Goal: Task Accomplishment & Management: Use online tool/utility

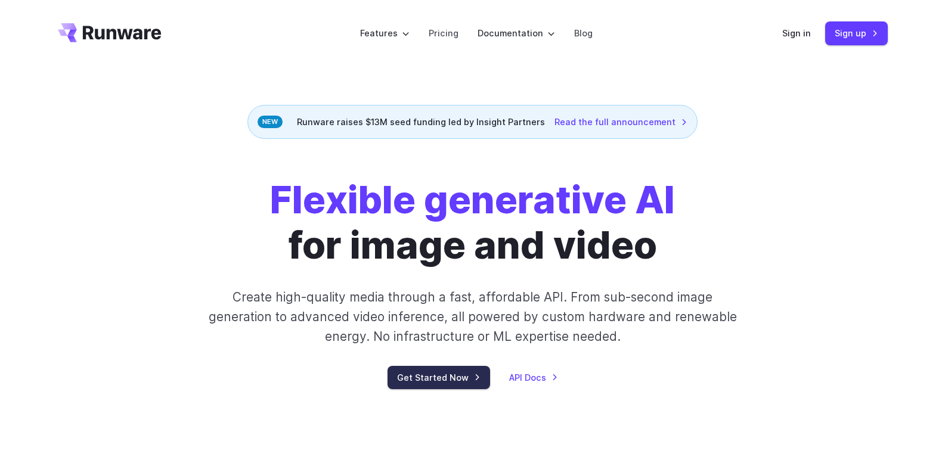
click at [465, 380] on link "Get Started Now" at bounding box center [439, 377] width 103 height 23
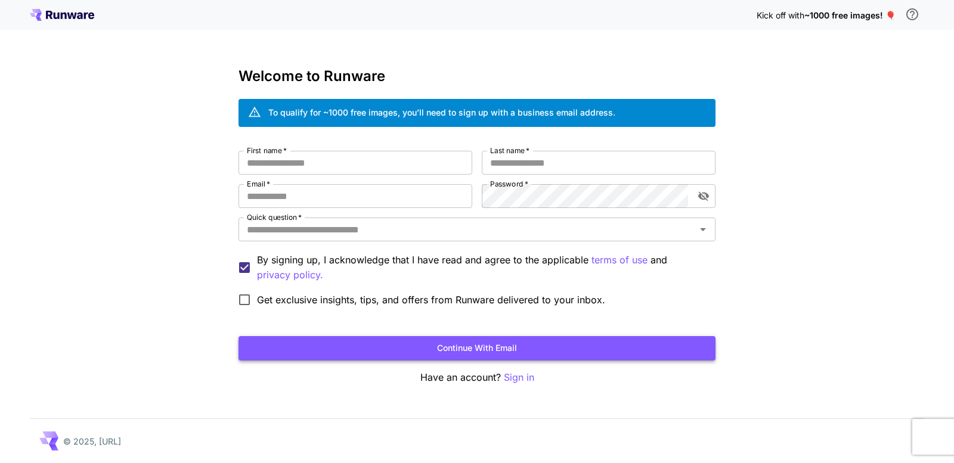
click at [511, 355] on button "Continue with email" at bounding box center [477, 348] width 477 height 24
click at [527, 383] on p "Sign in" at bounding box center [519, 377] width 30 height 15
click at [316, 160] on input "First name   *" at bounding box center [356, 163] width 234 height 24
type input "****"
click at [616, 174] on input "Last name   *" at bounding box center [599, 163] width 234 height 24
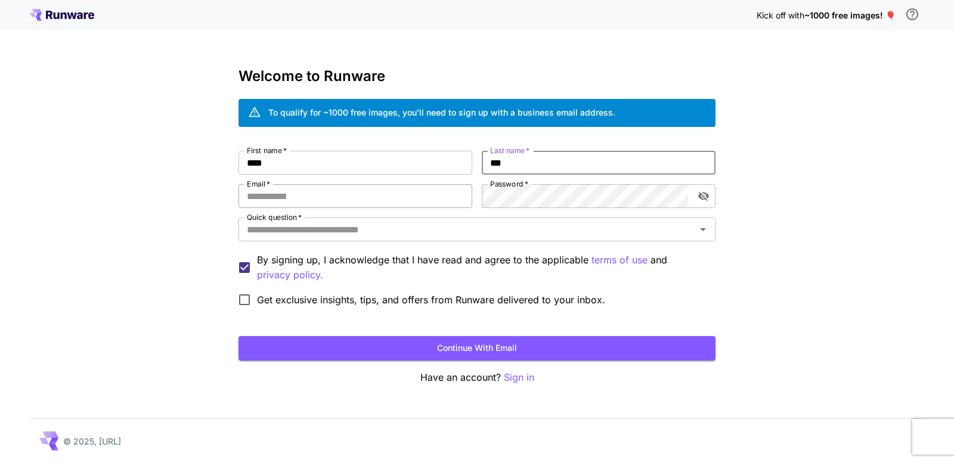
type input "***"
click at [301, 199] on input "Email   *" at bounding box center [356, 196] width 234 height 24
type input "**********"
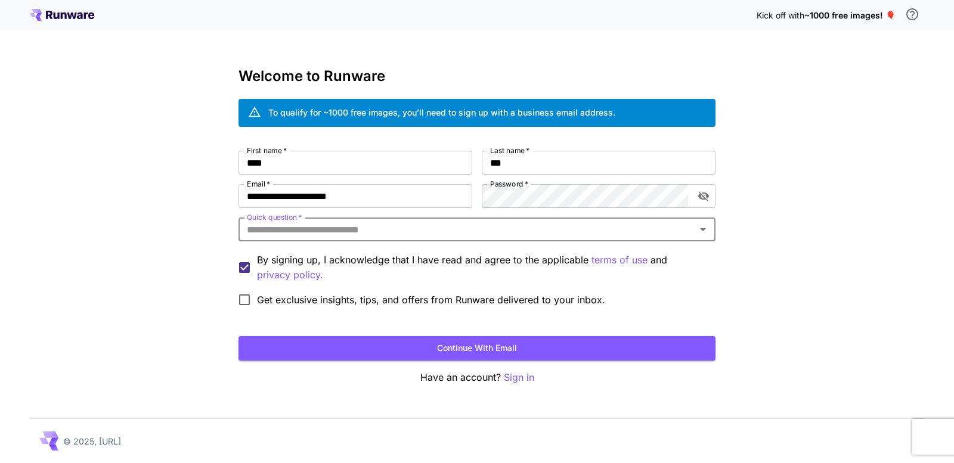
click at [428, 217] on div "**********" at bounding box center [477, 232] width 477 height 162
click at [426, 228] on input "Quick question   *" at bounding box center [467, 229] width 450 height 17
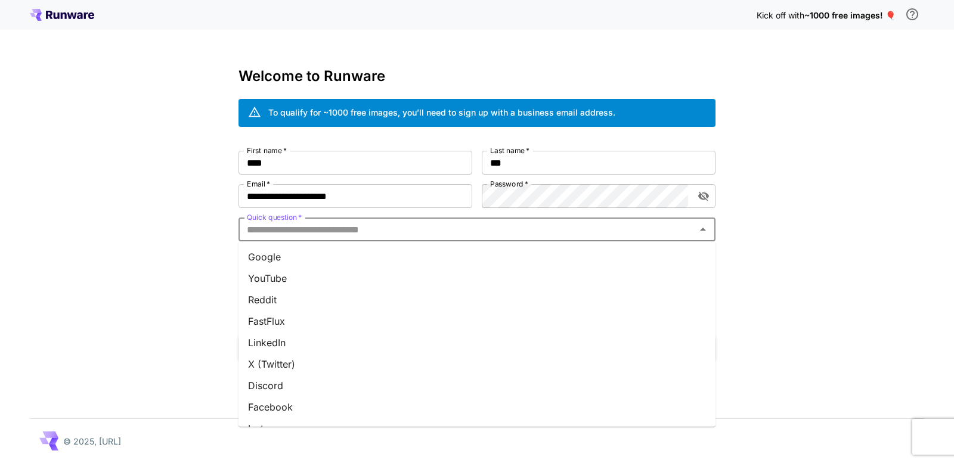
click at [391, 256] on li "Google" at bounding box center [477, 256] width 477 height 21
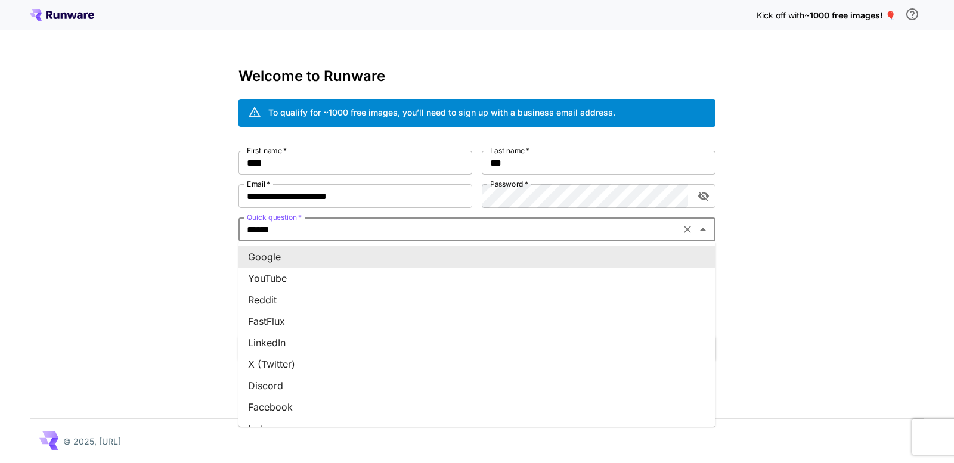
click at [390, 233] on input "******" at bounding box center [459, 229] width 435 height 17
click at [305, 261] on li "Google" at bounding box center [477, 256] width 477 height 21
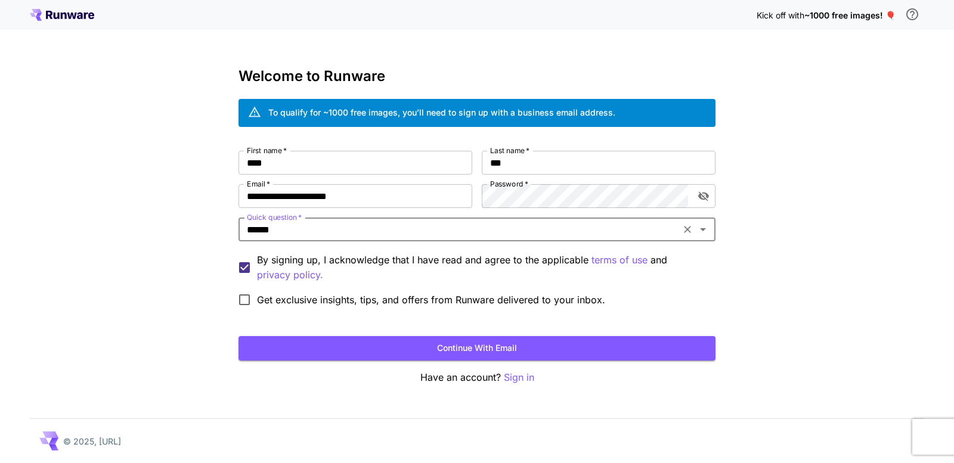
click at [260, 308] on label "Get exclusive insights, tips, and offers from Runware delivered to your inbox." at bounding box center [418, 299] width 373 height 25
click at [328, 351] on button "Continue with email" at bounding box center [477, 348] width 477 height 24
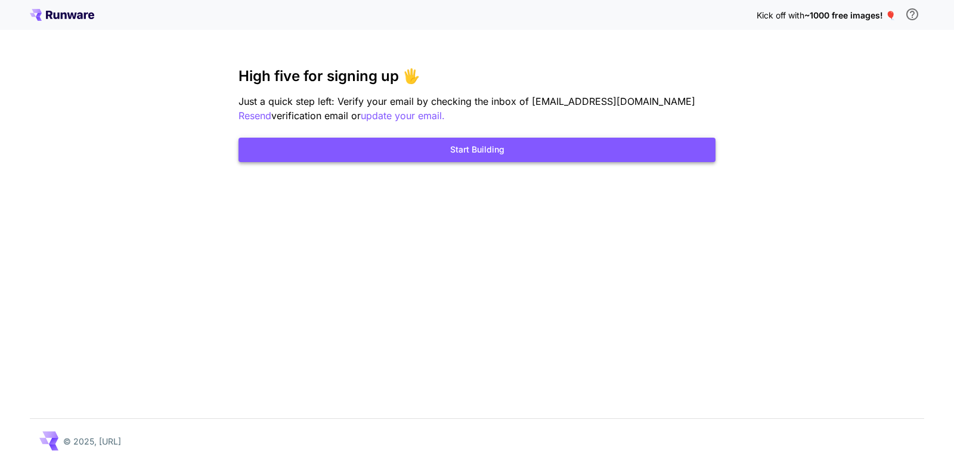
click at [476, 159] on button "Start Building" at bounding box center [477, 150] width 477 height 24
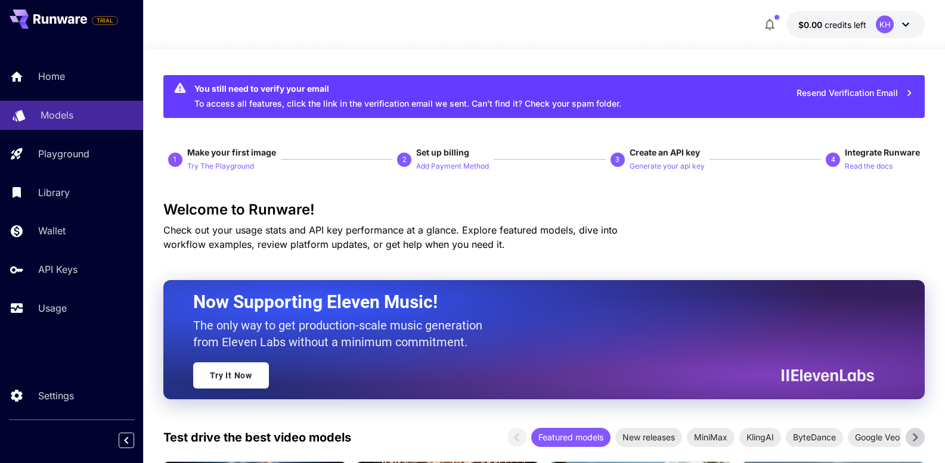
click at [63, 110] on p "Models" at bounding box center [57, 115] width 33 height 14
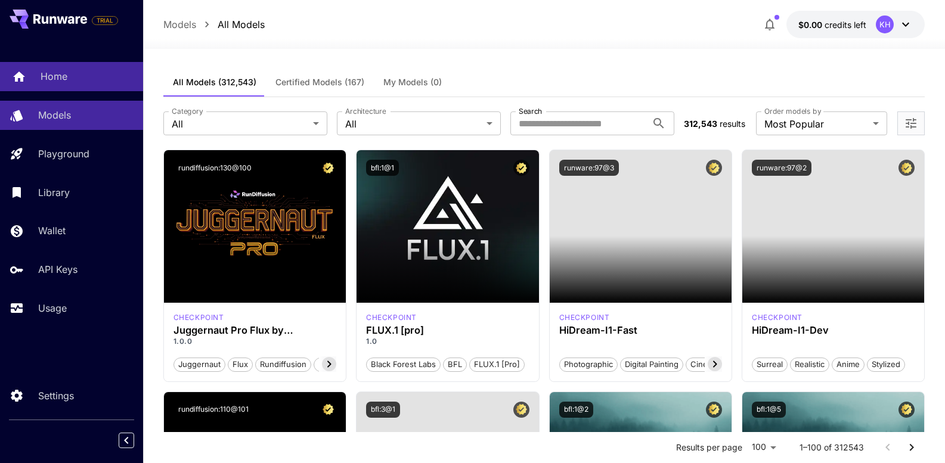
click at [64, 81] on p "Home" at bounding box center [54, 76] width 27 height 14
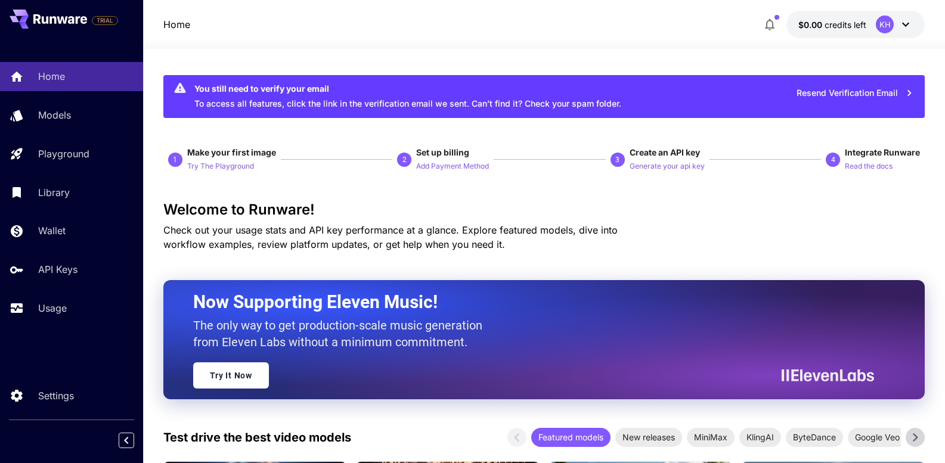
click at [905, 93] on icon "button" at bounding box center [909, 92] width 13 height 13
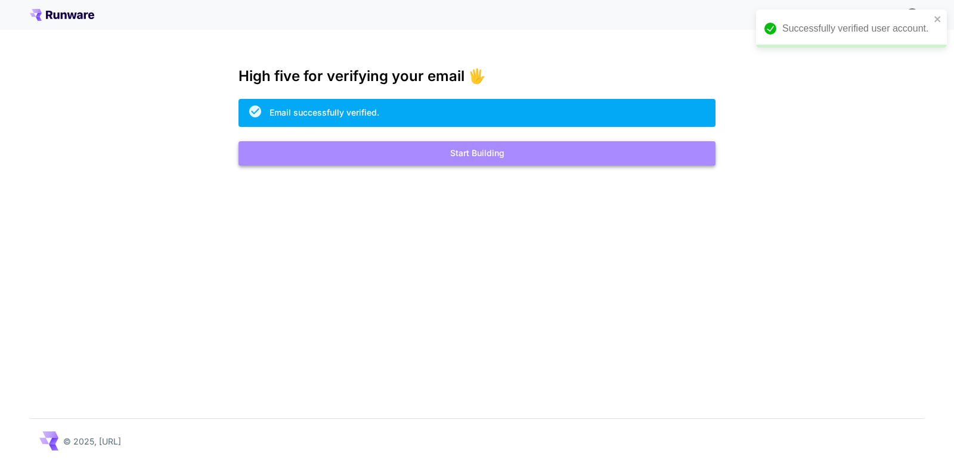
click at [490, 159] on button "Start Building" at bounding box center [477, 153] width 477 height 24
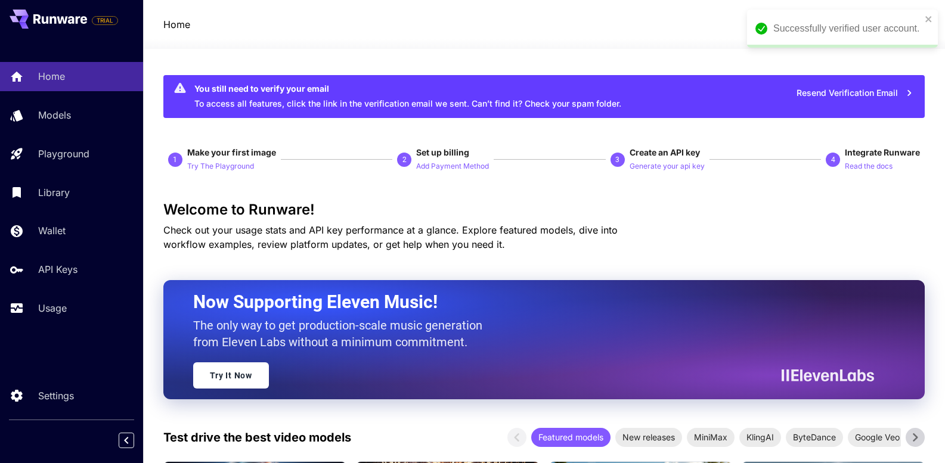
click at [869, 99] on button "Resend Verification Email" at bounding box center [855, 93] width 130 height 24
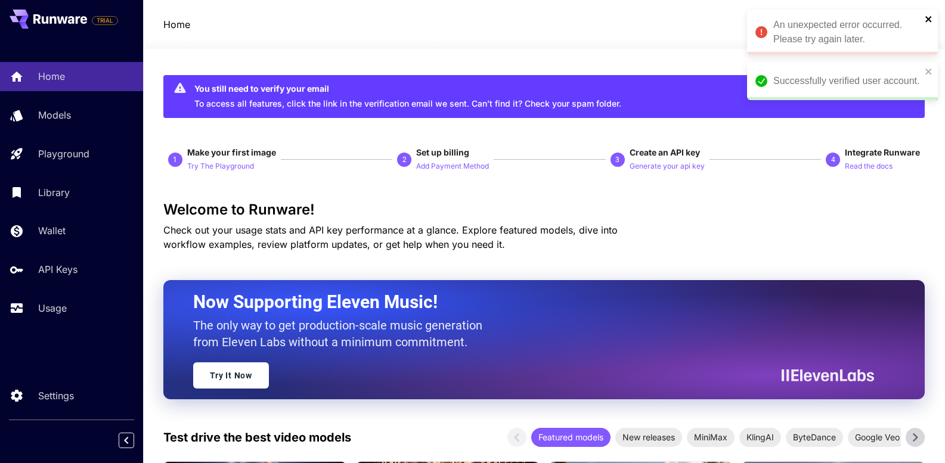
click at [931, 20] on icon "close" at bounding box center [929, 19] width 8 height 10
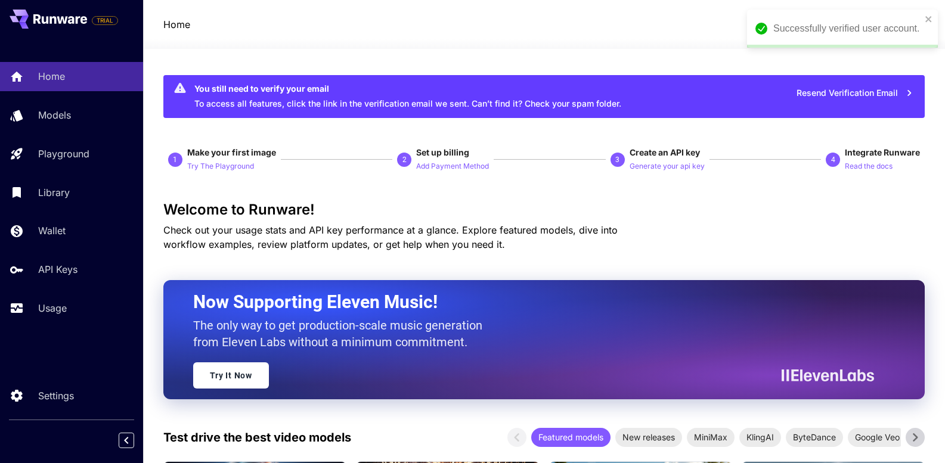
click at [850, 88] on button "Resend Verification Email" at bounding box center [855, 93] width 130 height 24
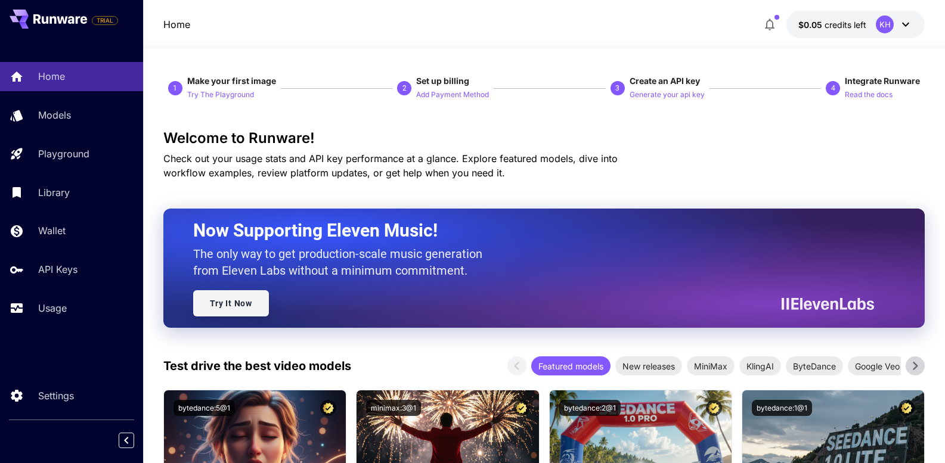
click at [249, 299] on link "Try It Now" at bounding box center [231, 303] width 76 height 26
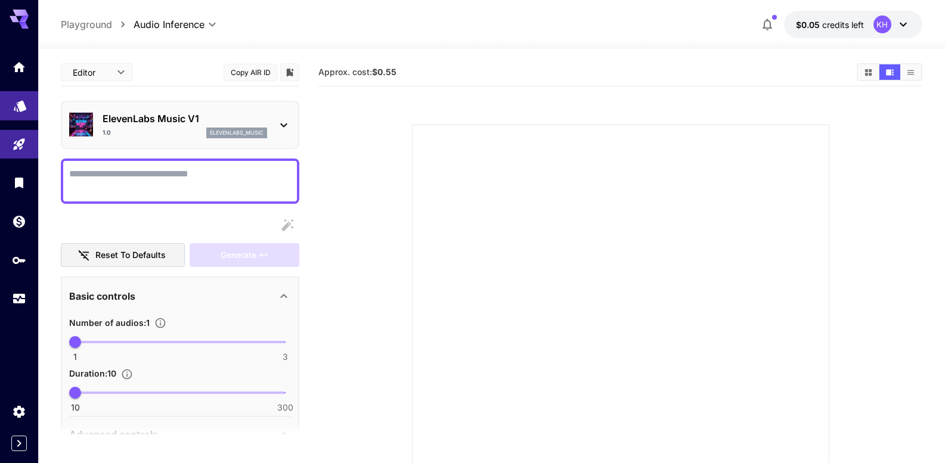
click at [28, 100] on link at bounding box center [19, 105] width 38 height 29
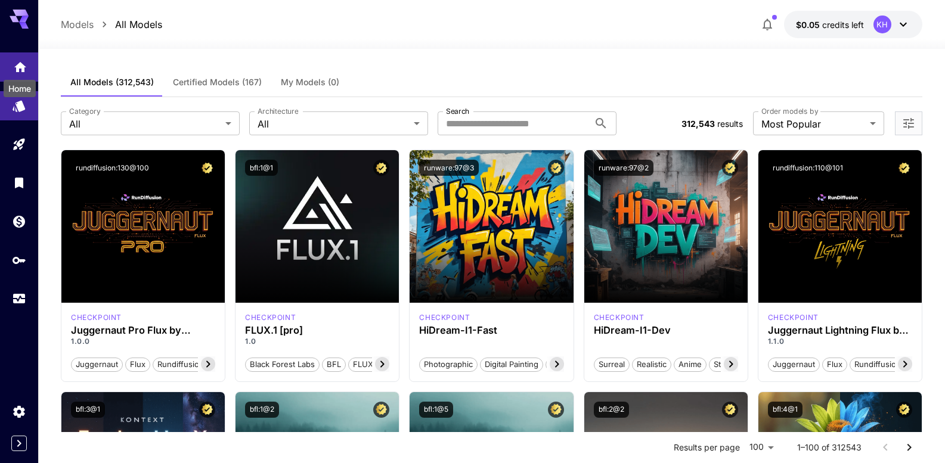
click at [18, 69] on icon "Home" at bounding box center [20, 65] width 12 height 10
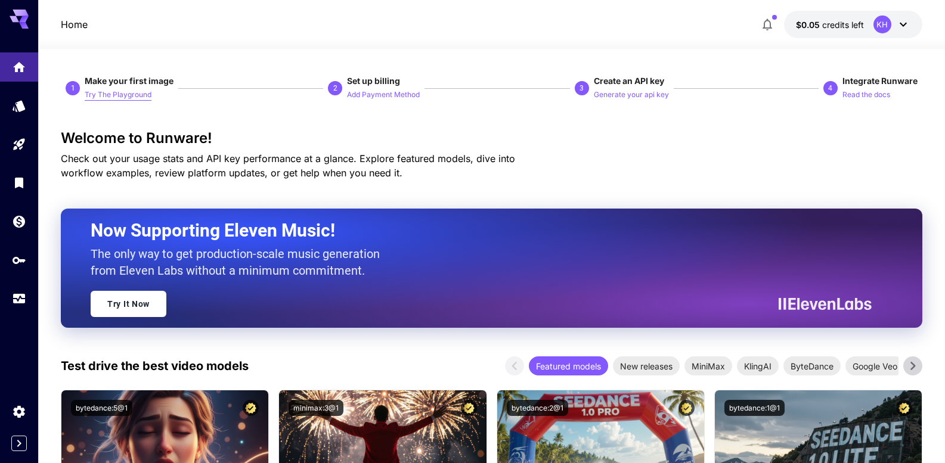
click at [122, 92] on p "Try The Playground" at bounding box center [118, 94] width 67 height 11
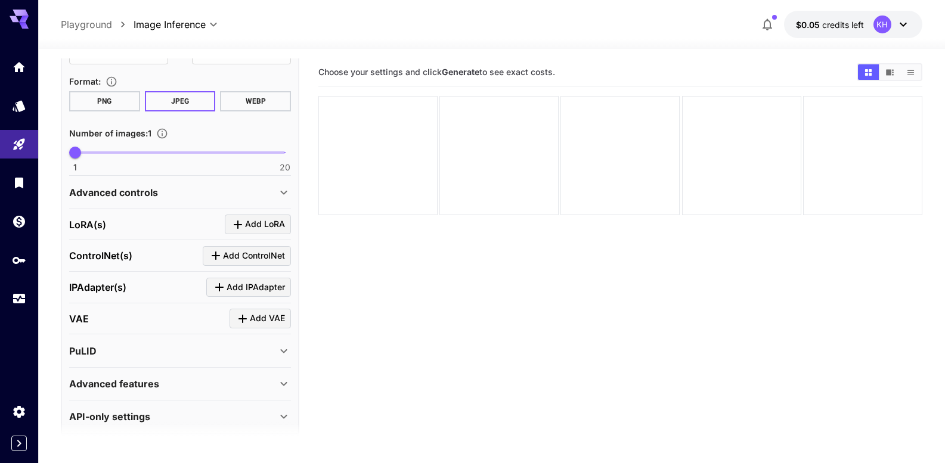
scroll to position [335, 0]
